Goal: Task Accomplishment & Management: Use online tool/utility

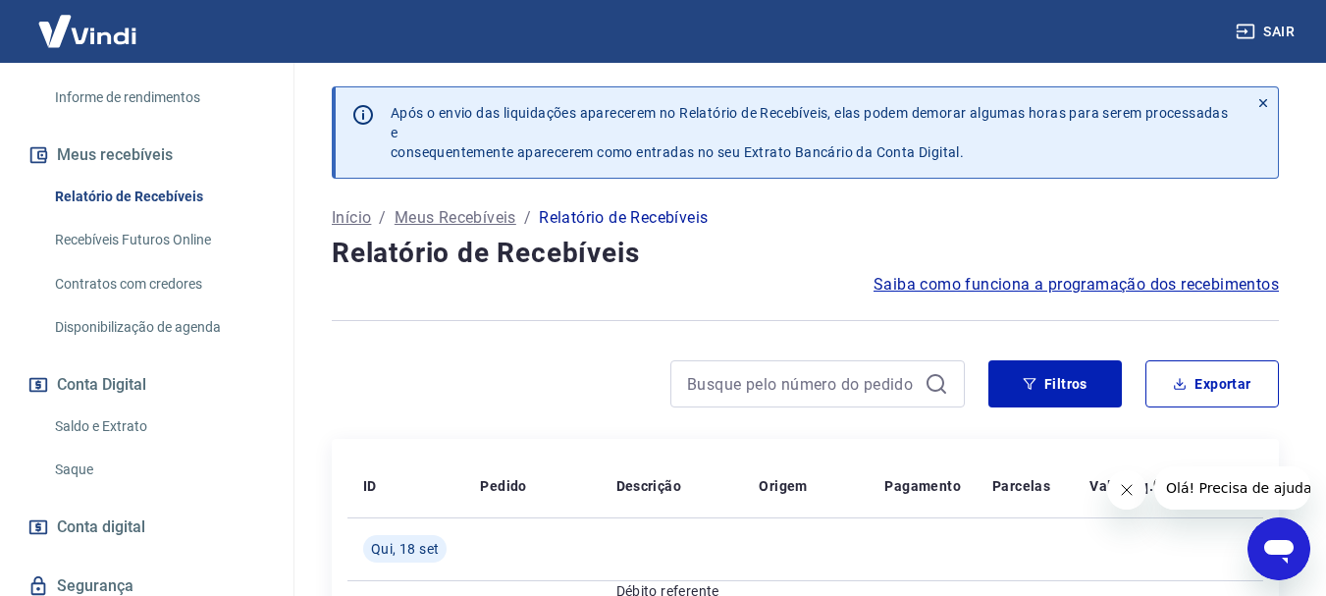
scroll to position [393, 0]
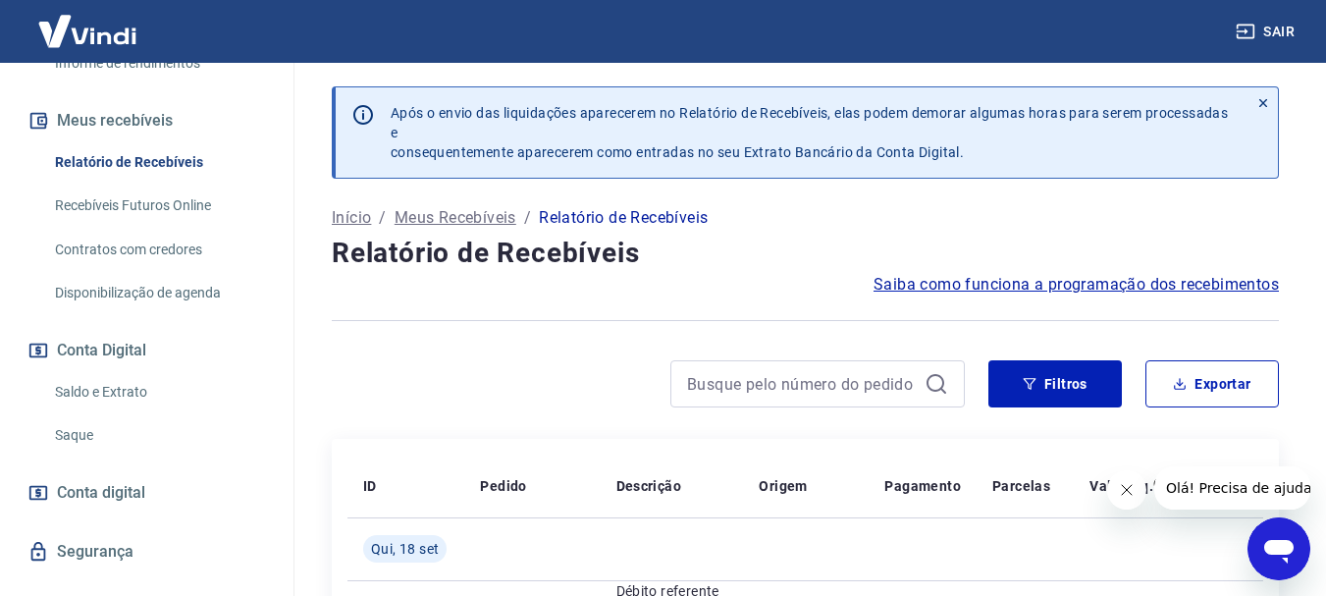
click at [85, 454] on link "Saque" at bounding box center [158, 435] width 223 height 40
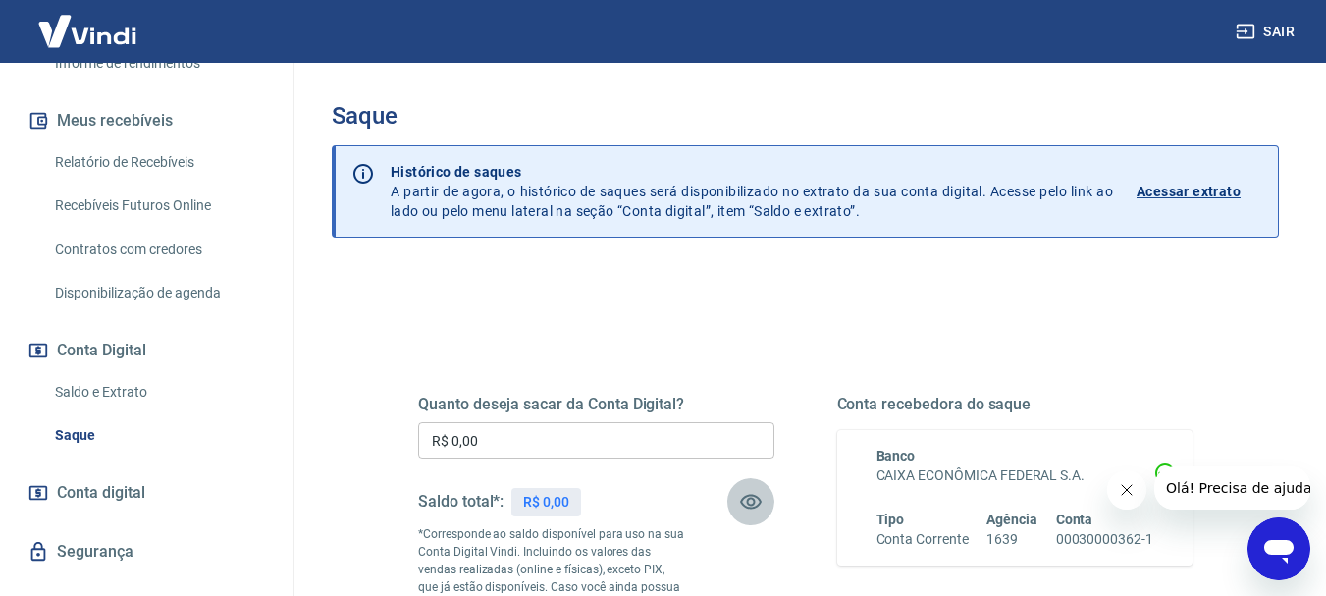
click at [747, 499] on icon "button" at bounding box center [751, 502] width 24 height 24
click at [747, 499] on icon "button" at bounding box center [751, 502] width 22 height 19
